Goal: Information Seeking & Learning: Learn about a topic

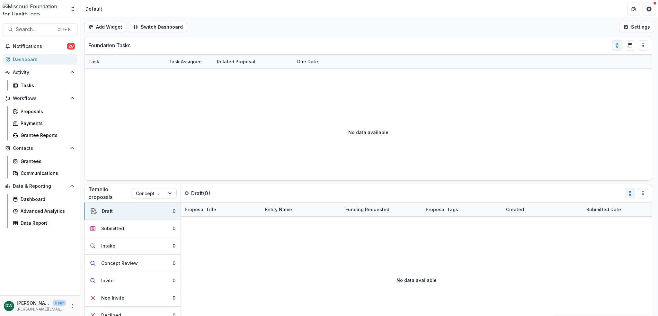
click at [49, 32] on span "Search..." at bounding box center [35, 29] width 38 height 6
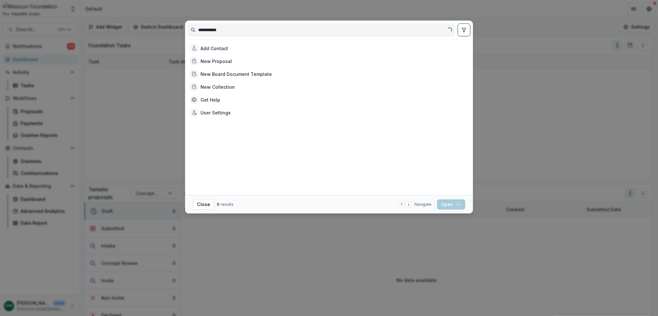
type input "**********"
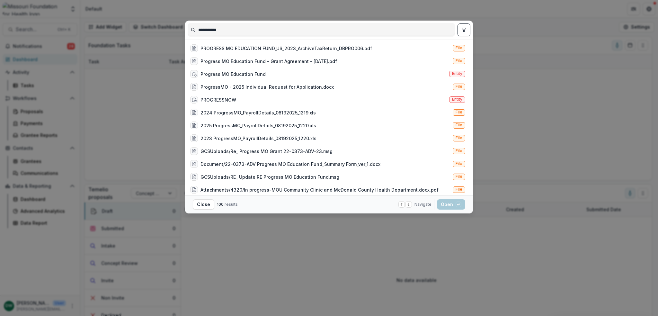
click at [264, 72] on div "Progress MO Education Fund Entity" at bounding box center [328, 73] width 280 height 13
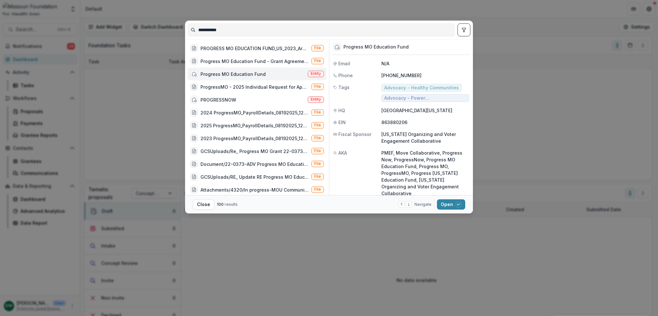
scroll to position [29, 0]
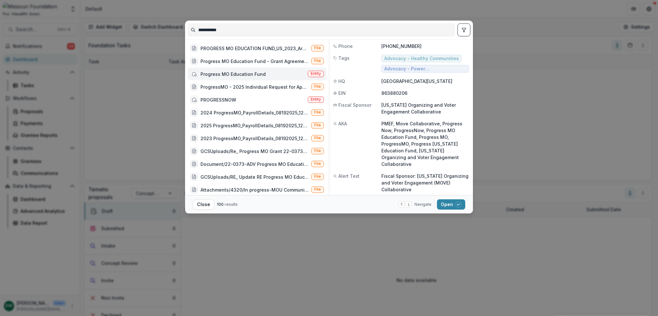
click at [449, 203] on button "Open with enter key" at bounding box center [451, 204] width 28 height 10
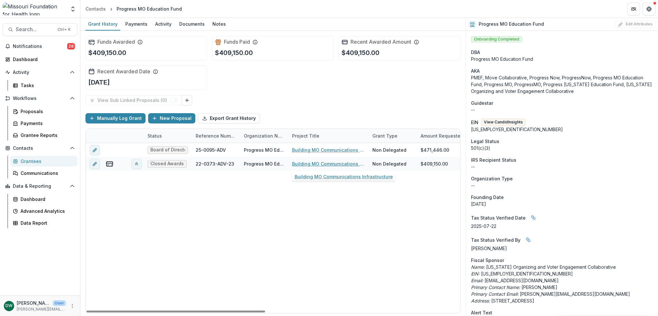
click at [326, 163] on link "Building MO Communications Infrastructure" at bounding box center [328, 163] width 73 height 7
click at [318, 150] on link "Building MO Communications Infrastructure" at bounding box center [328, 150] width 73 height 7
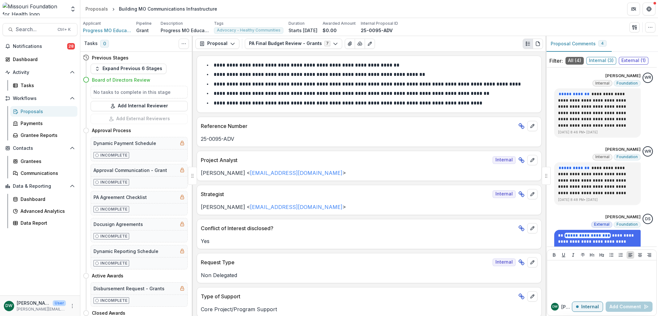
scroll to position [32, 0]
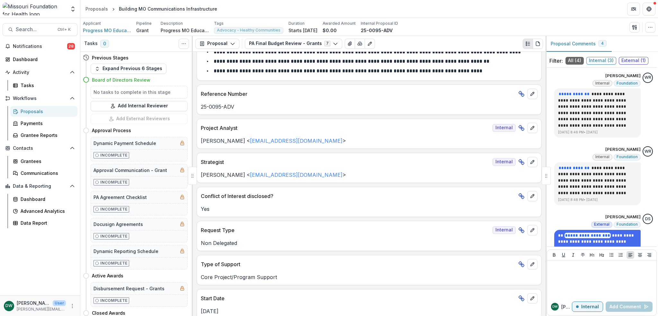
click at [650, 26] on icon "button" at bounding box center [650, 27] width 5 height 5
click at [526, 45] on circle "Plaintext view" at bounding box center [526, 45] width 1 height 1
click at [324, 42] on button "PA Final Budget Review - Grants 7" at bounding box center [293, 44] width 97 height 10
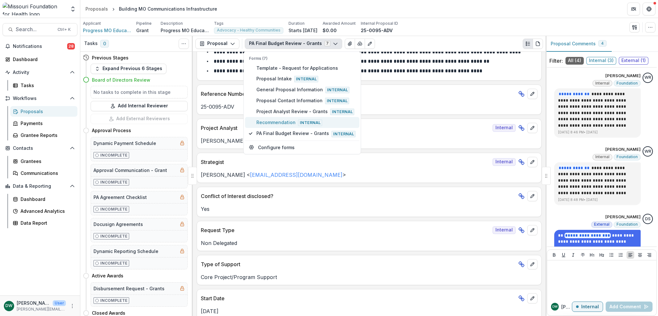
click at [313, 125] on button "Recommendation Internal" at bounding box center [302, 122] width 114 height 11
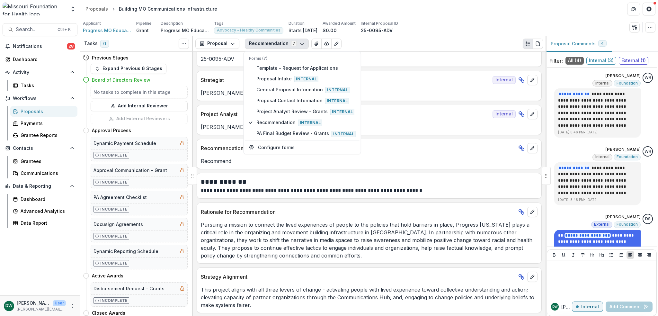
scroll to position [19, 0]
click at [459, 206] on div "Rationale for Recommendation" at bounding box center [369, 210] width 344 height 14
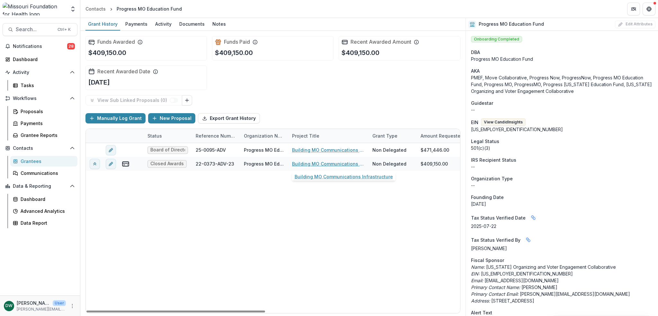
click at [329, 164] on link "Building MO Communications Infrastructure" at bounding box center [328, 163] width 73 height 7
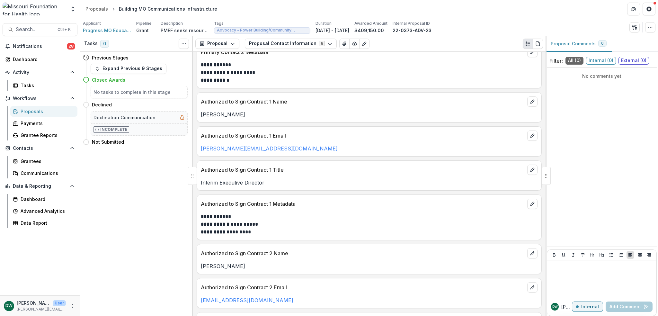
scroll to position [321, 0]
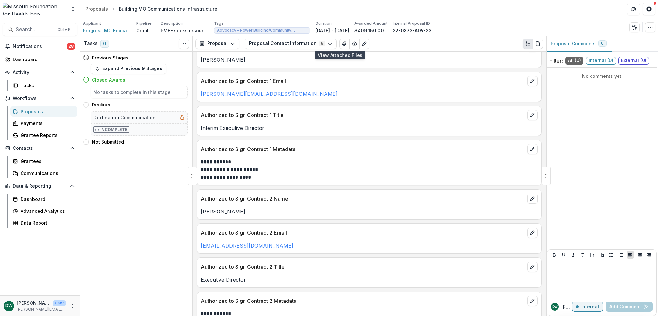
click at [339, 43] on button "View Attached Files" at bounding box center [344, 44] width 10 height 10
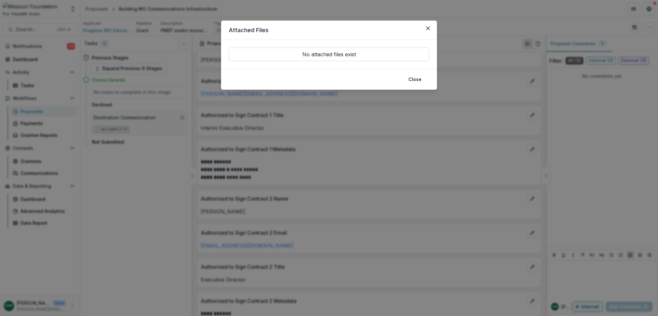
click at [411, 84] on footer "Close" at bounding box center [329, 79] width 216 height 21
click at [410, 79] on button "Close" at bounding box center [414, 79] width 21 height 10
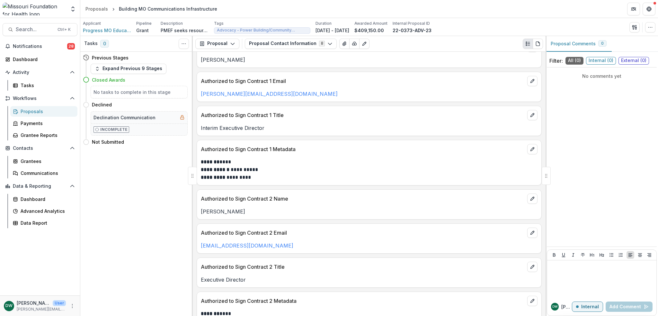
click at [289, 41] on button "Proposal Contact Information 8" at bounding box center [291, 44] width 92 height 10
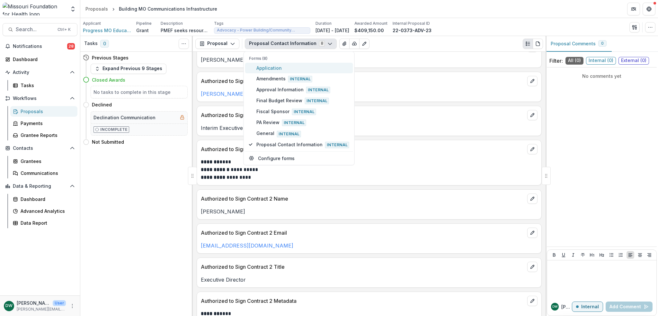
click at [294, 68] on span "Application" at bounding box center [302, 68] width 93 height 7
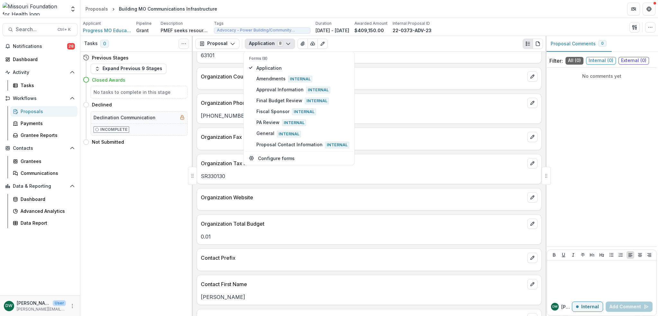
click at [300, 41] on icon "View Attached Files" at bounding box center [302, 43] width 5 height 5
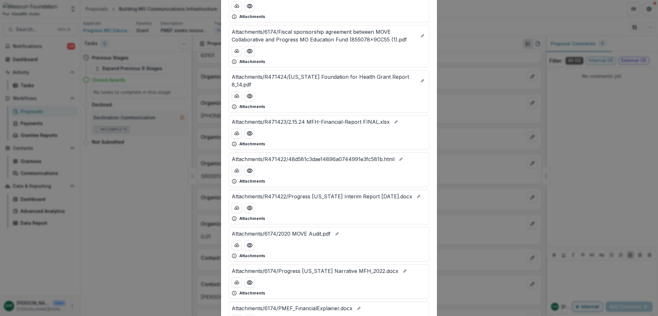
scroll to position [96, 0]
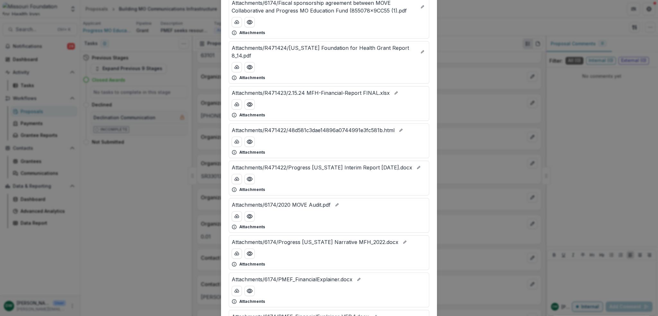
click at [246, 250] on icon "Preview Attachments/6174/Progress Missouri Narrative MFH_2022.docx" at bounding box center [249, 253] width 6 height 6
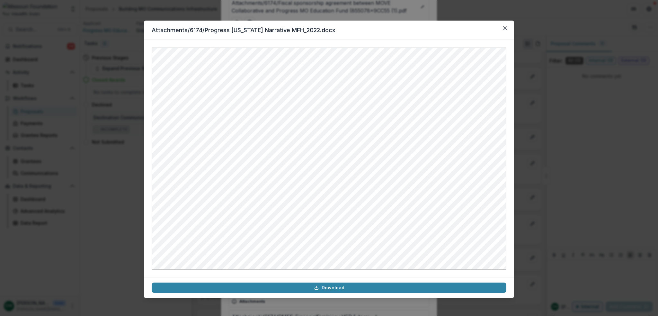
click at [505, 29] on icon "Close" at bounding box center [505, 28] width 4 height 4
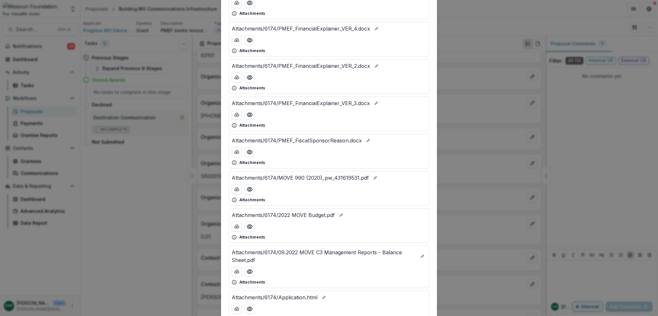
scroll to position [938, 0]
